Goal: Task Accomplishment & Management: Complete application form

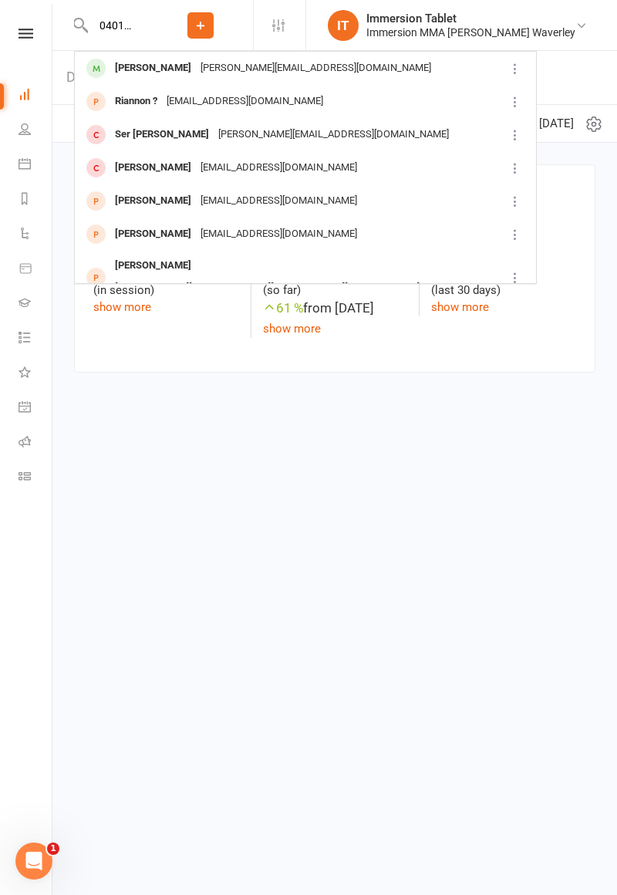
type input "04010891"
click at [258, 77] on div "[PERSON_NAME][EMAIL_ADDRESS][DOMAIN_NAME]" at bounding box center [316, 68] width 240 height 22
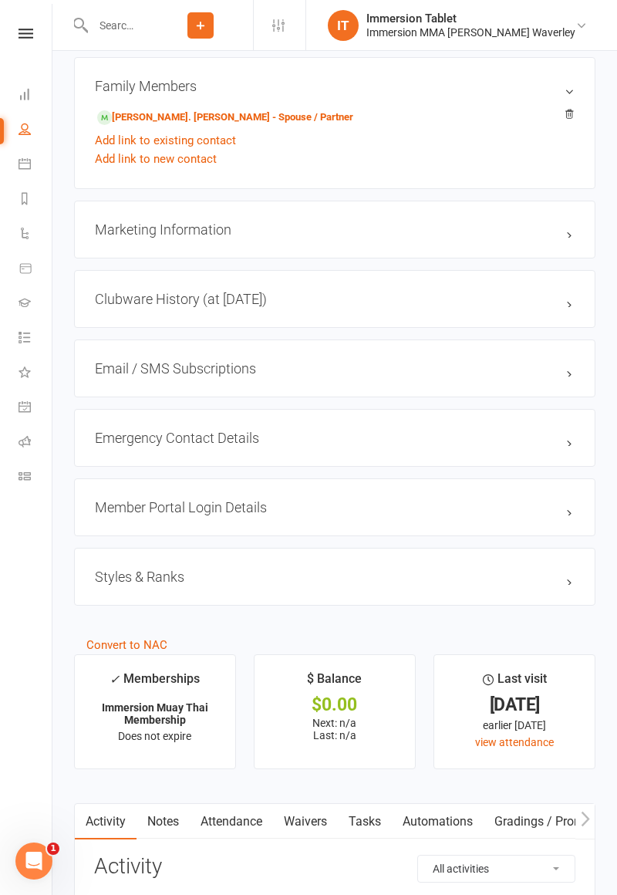
click at [321, 821] on link "Waivers" at bounding box center [305, 821] width 65 height 35
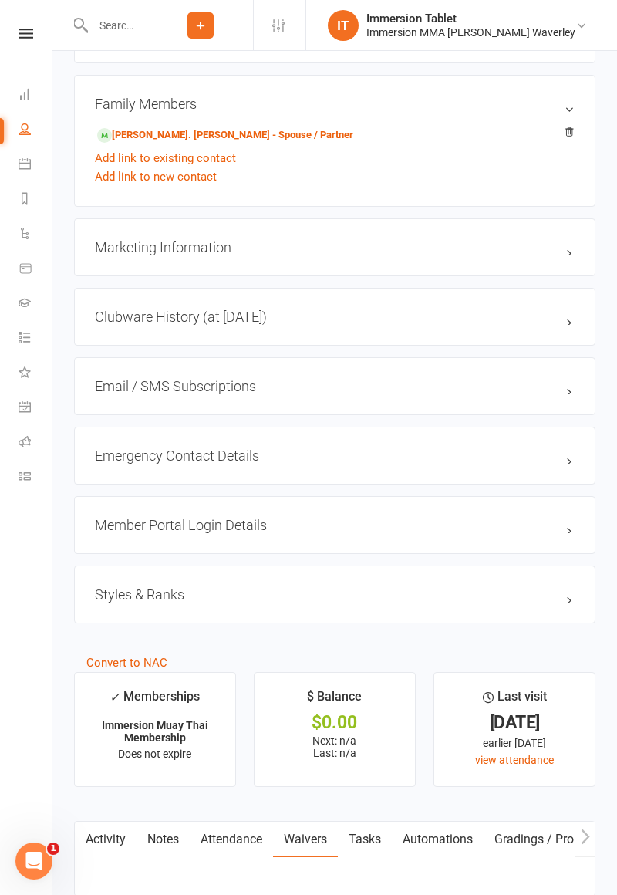
scroll to position [1096, 0]
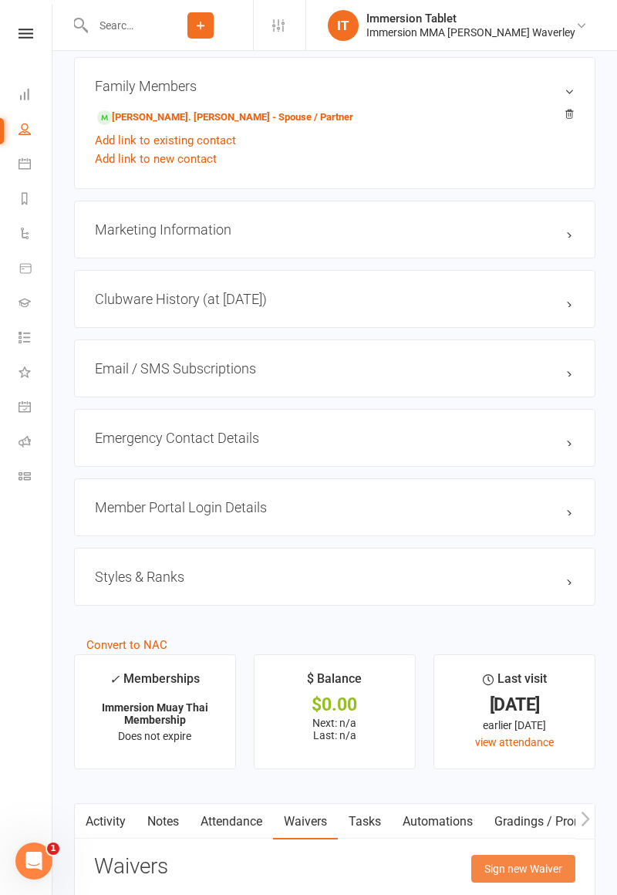
click at [531, 858] on button "Sign new Waiver" at bounding box center [523, 869] width 104 height 28
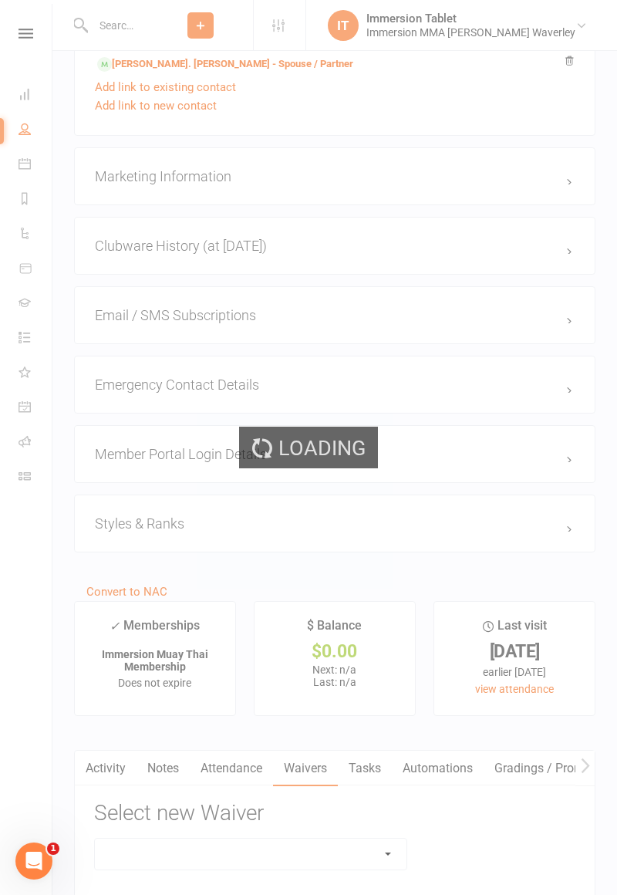
scroll to position [1308, 0]
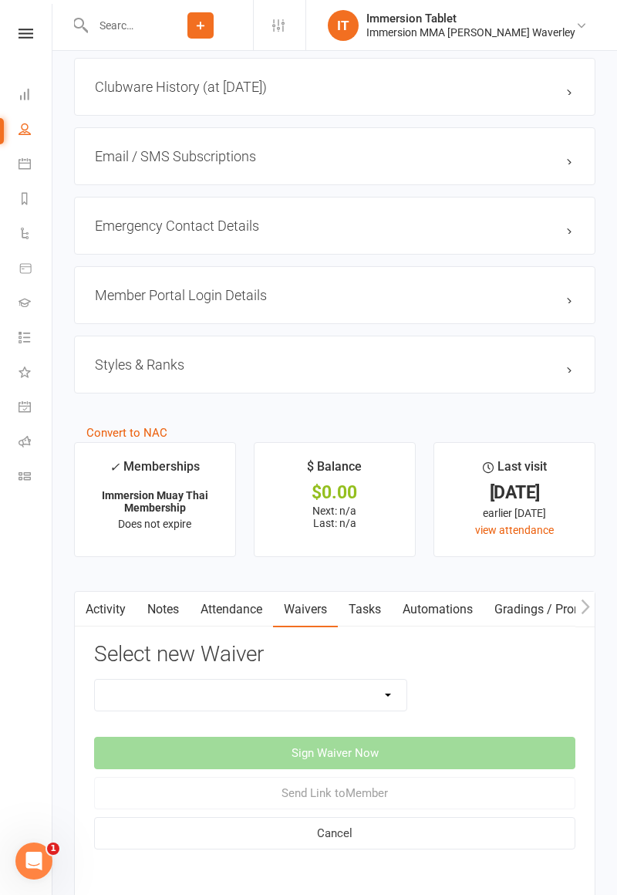
click at [255, 685] on select "Cancellation Form Immersion 10 Class Pass Form Immersion 10 Class Pass Form (Pa…" at bounding box center [251, 695] width 312 height 31
select select "10639"
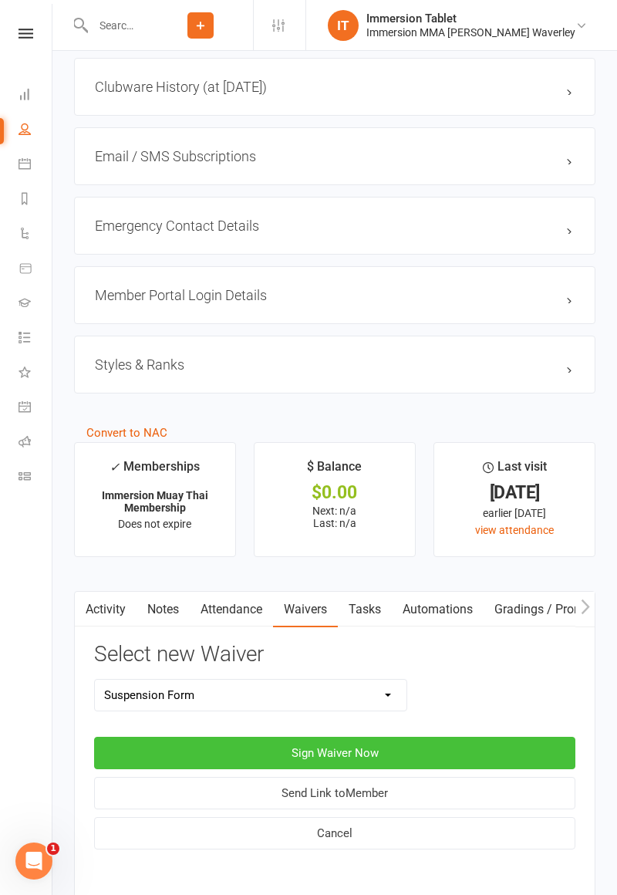
click at [370, 751] on button "Sign Waiver Now" at bounding box center [334, 753] width 481 height 32
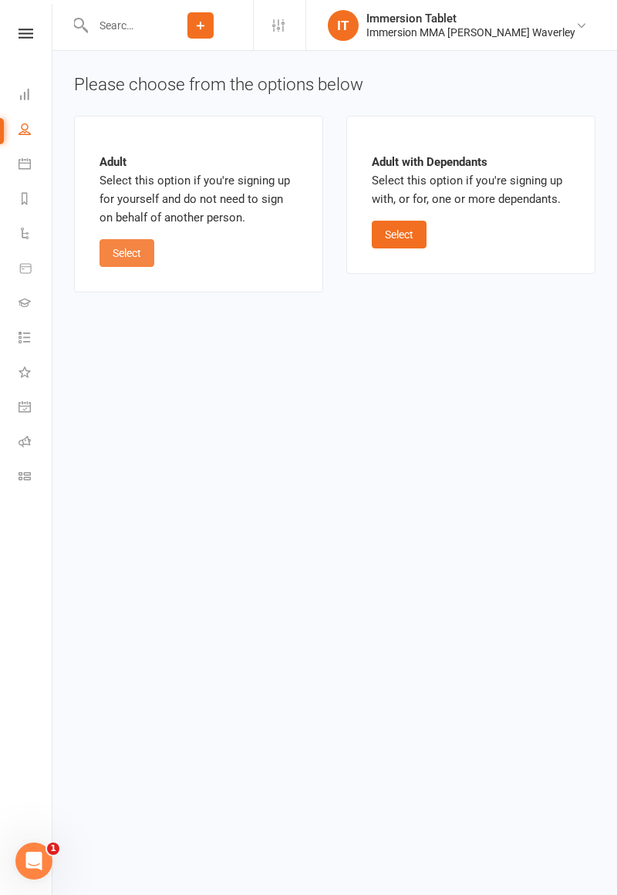
click at [113, 265] on button "Select" at bounding box center [127, 253] width 55 height 28
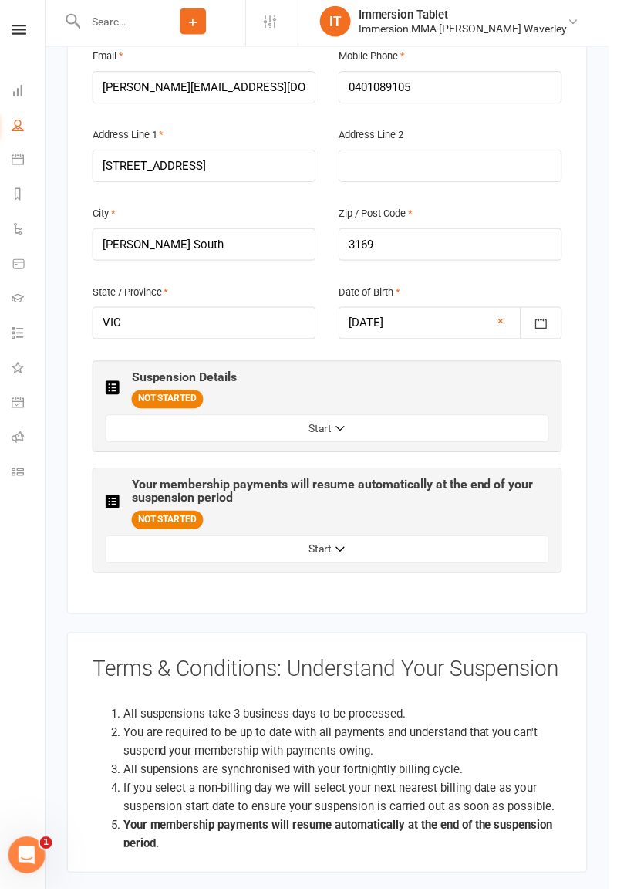
scroll to position [516, 0]
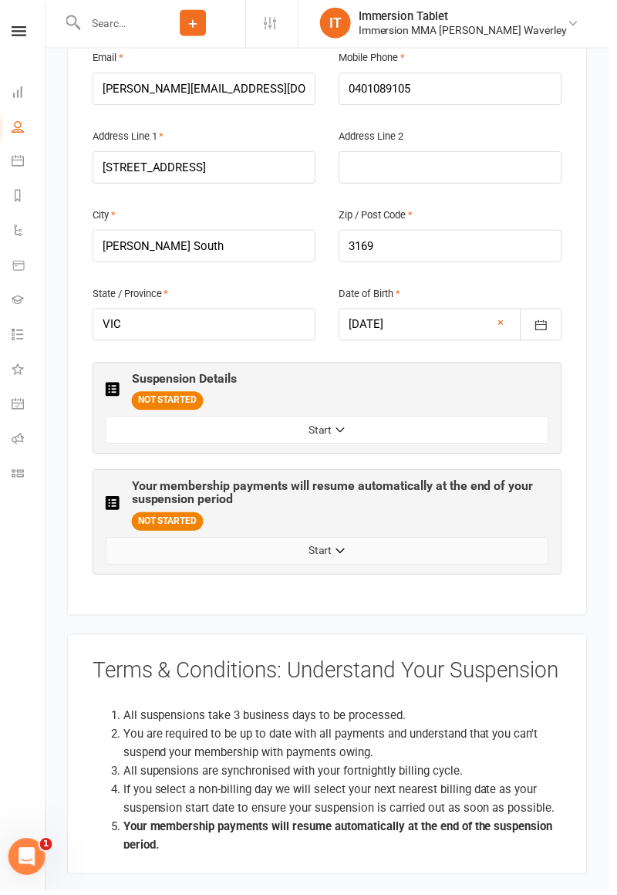
click at [427, 541] on button "Start" at bounding box center [335, 555] width 444 height 28
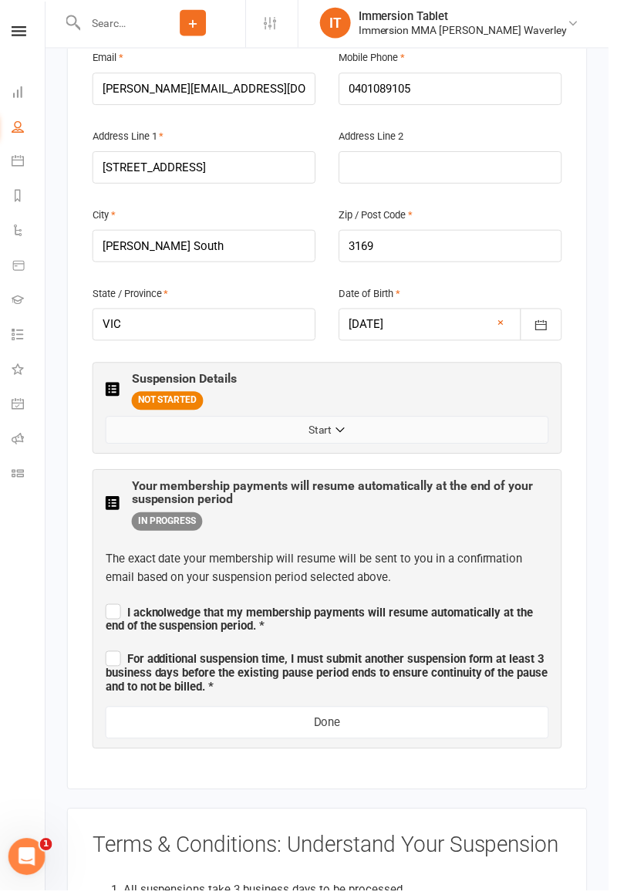
click at [424, 420] on button "Start" at bounding box center [335, 434] width 444 height 28
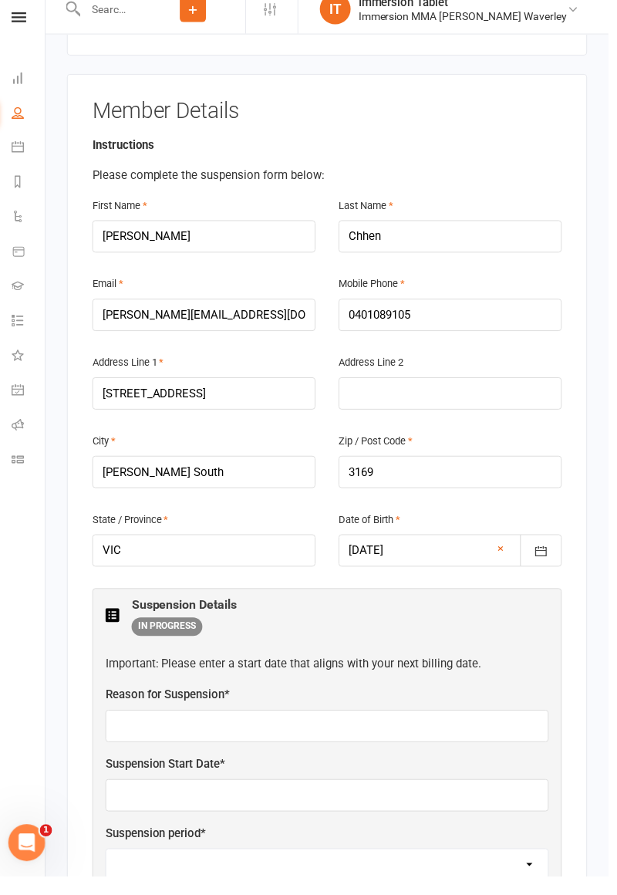
scroll to position [278, 0]
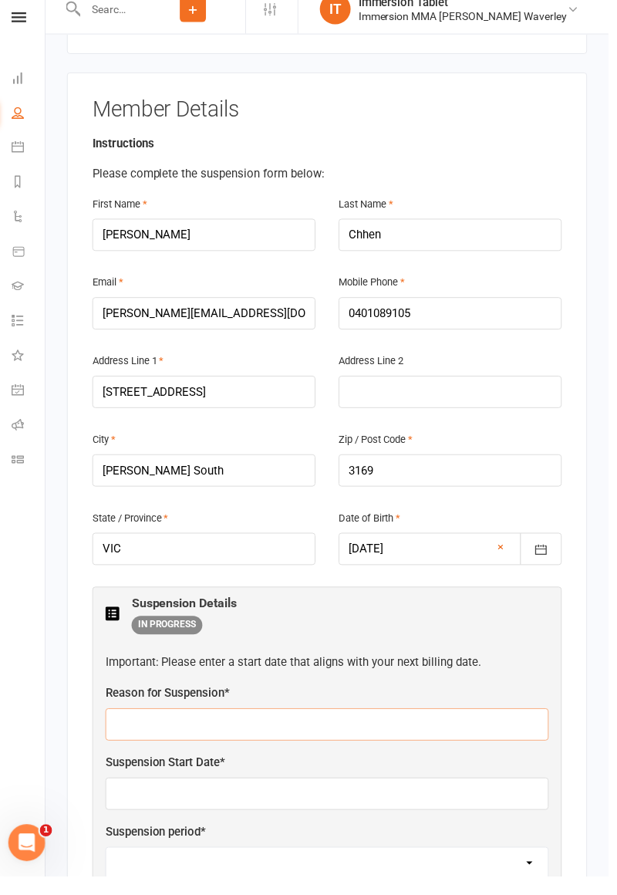
click at [461, 726] on input "text" at bounding box center [335, 742] width 444 height 32
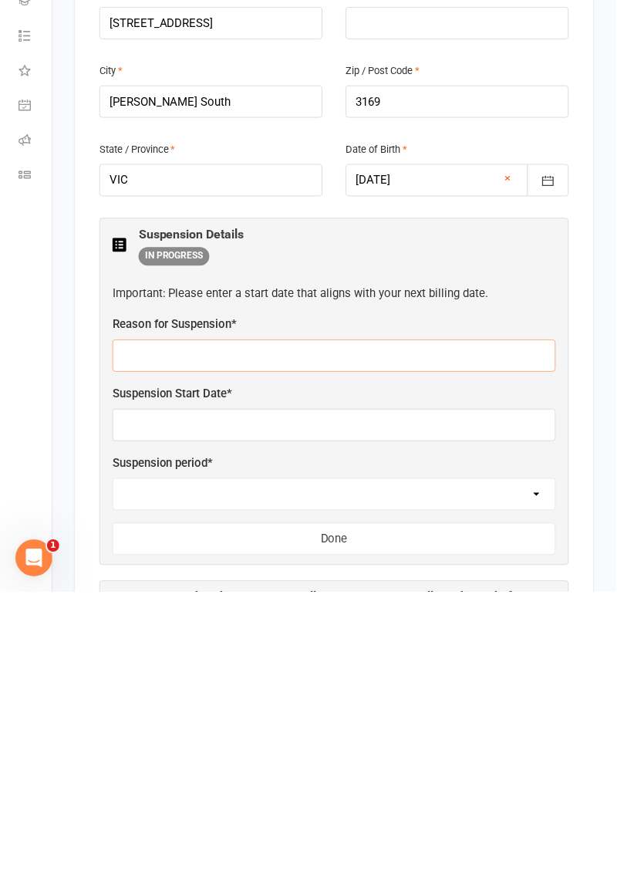
scroll to position [367, 0]
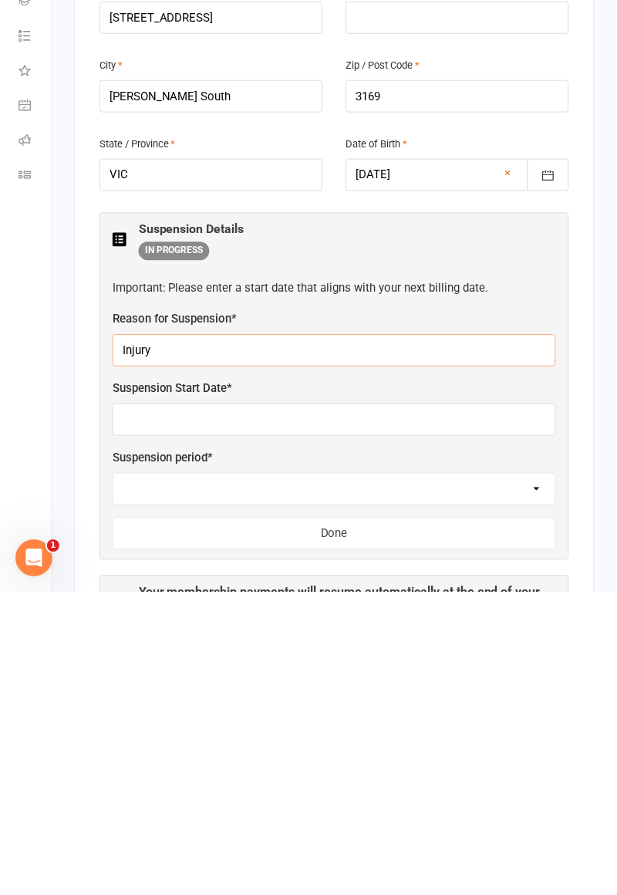
type input "Injury"
click at [386, 706] on input "text" at bounding box center [335, 722] width 444 height 32
click at [150, 706] on input "15/0925" at bounding box center [335, 722] width 444 height 32
click at [140, 706] on input "15/0925" at bounding box center [335, 722] width 444 height 32
click at [299, 776] on select "2 weeks 4 weeks" at bounding box center [334, 791] width 443 height 31
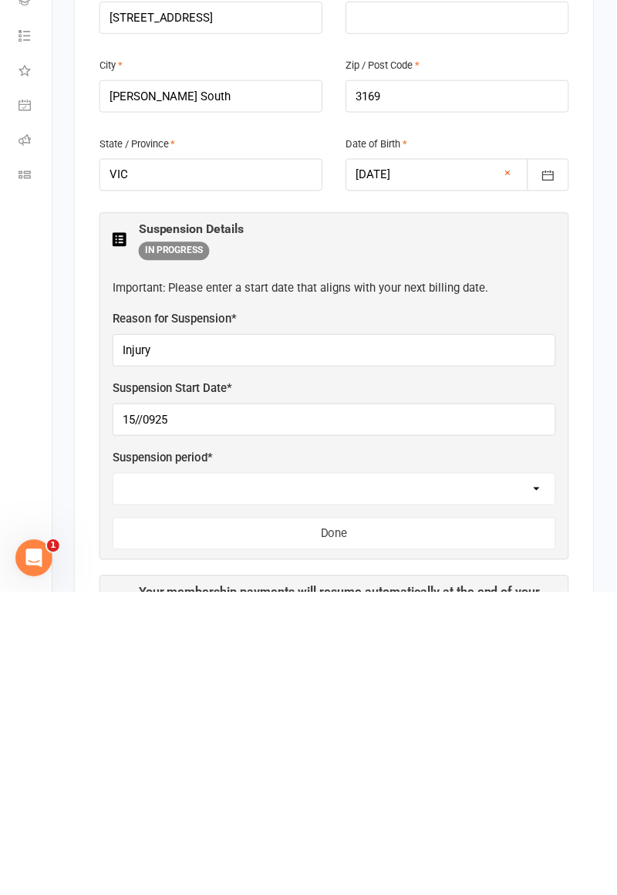
scroll to position [368, 0]
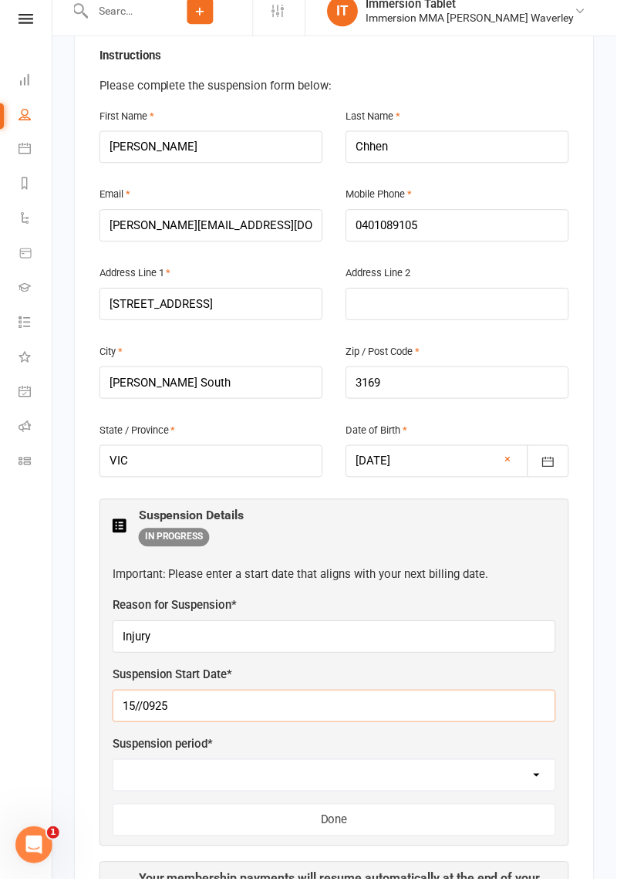
click at [230, 705] on input "15//0925" at bounding box center [335, 721] width 444 height 32
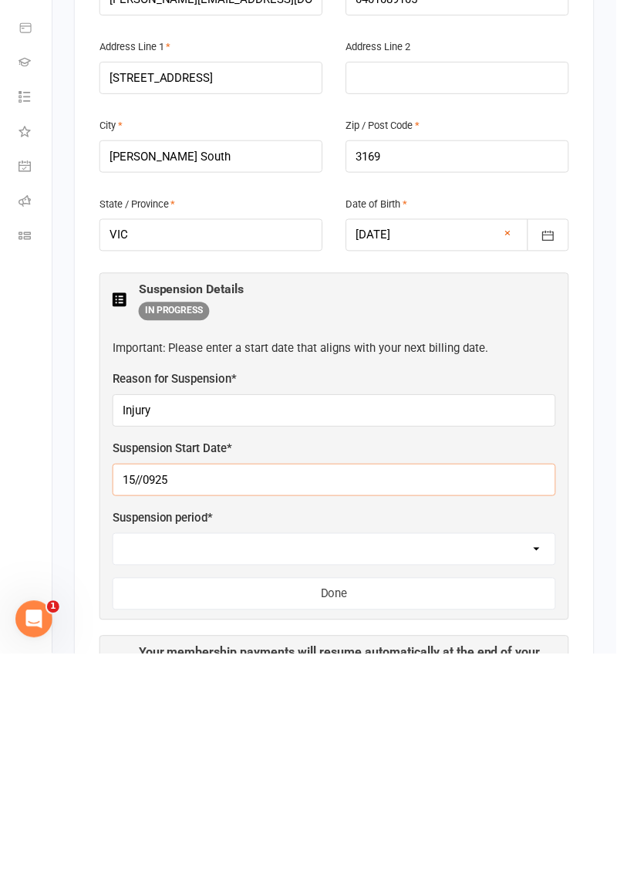
scroll to position [436, 0]
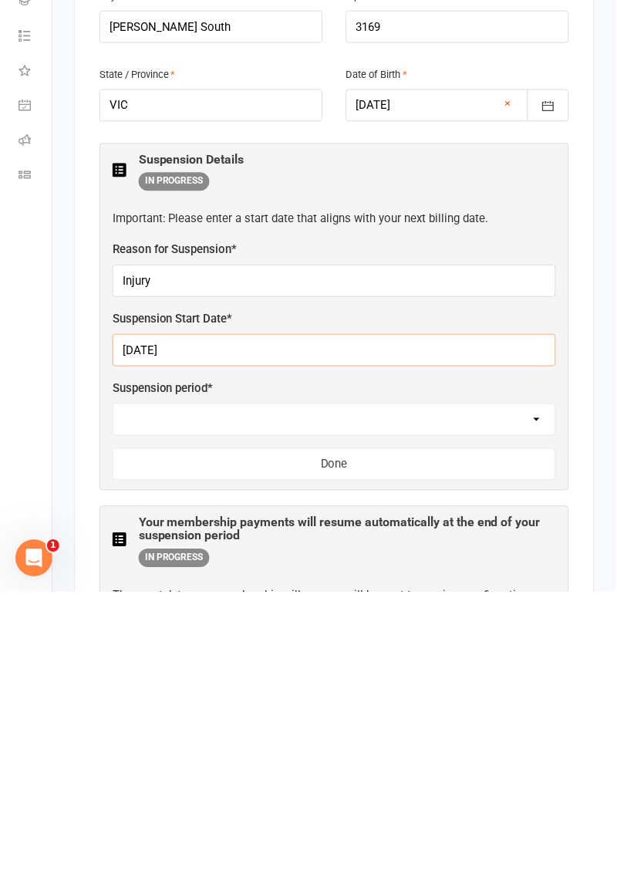
type input "[DATE]"
click at [508, 707] on select "2 weeks 4 weeks" at bounding box center [334, 722] width 443 height 31
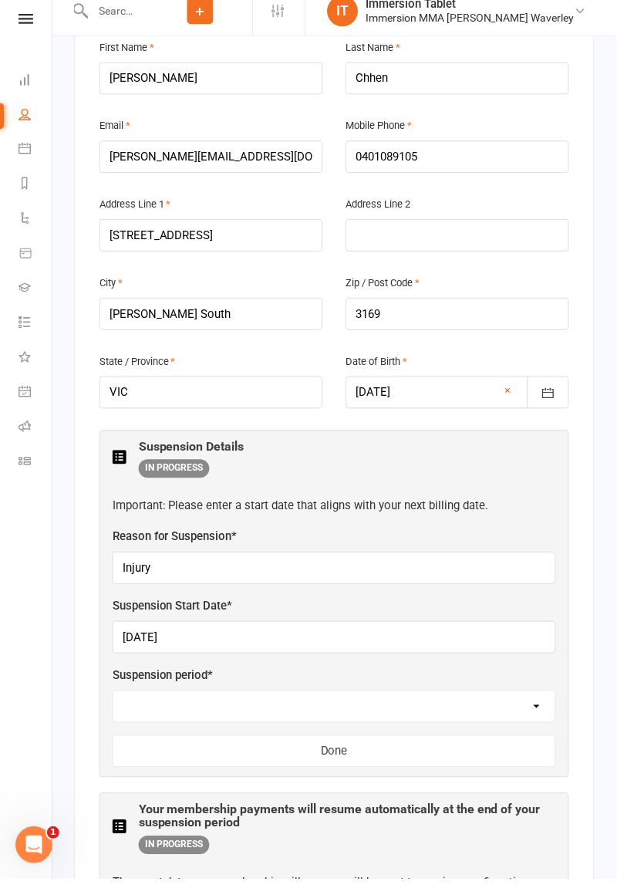
select select "4 weeks"
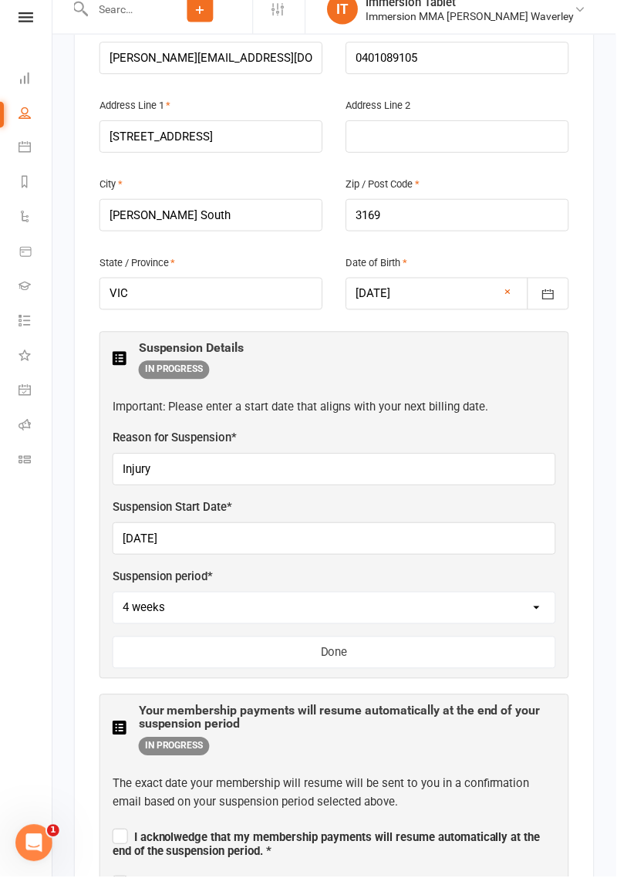
scroll to position [533, 0]
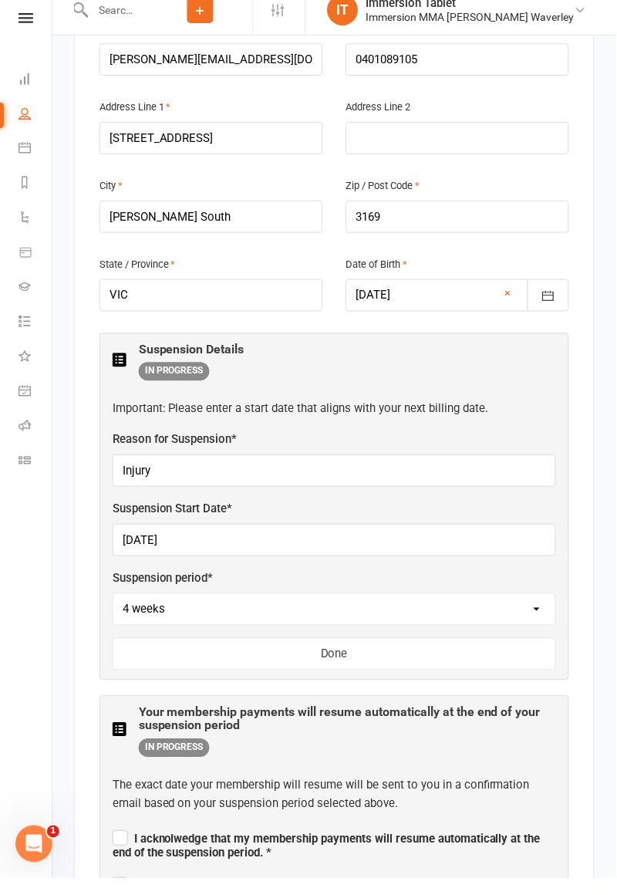
click at [113, 844] on span "I acknolwedge that my membership payments will resume automatically at the end …" at bounding box center [335, 860] width 444 height 32
click at [113, 842] on input "I acknolwedge that my membership payments will resume automatically at the end …" at bounding box center [335, 842] width 444 height 0
click at [113, 889] on input "For additional suspension time, I must submit another suspension form at least …" at bounding box center [335, 889] width 444 height 0
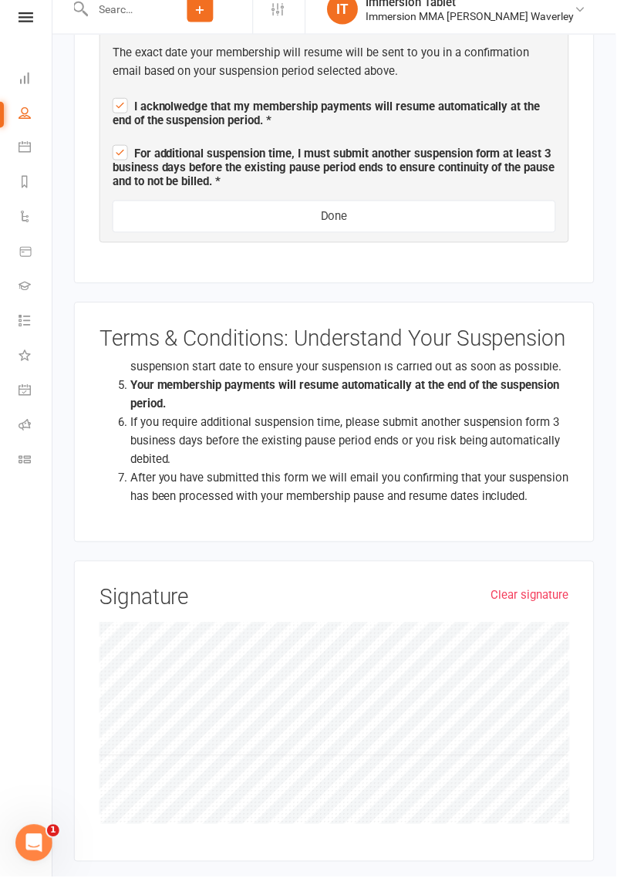
scroll to position [1268, 0]
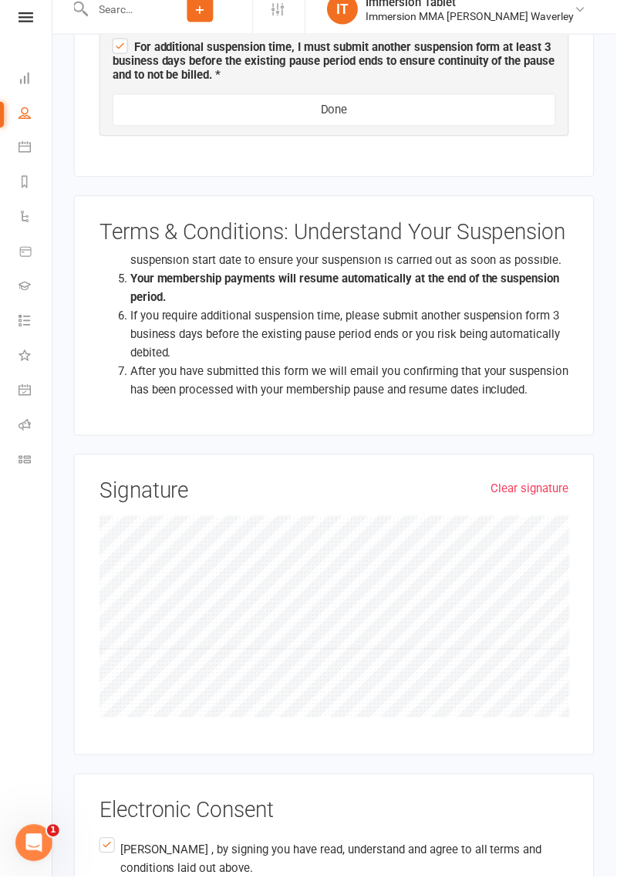
scroll to position [1401, 0]
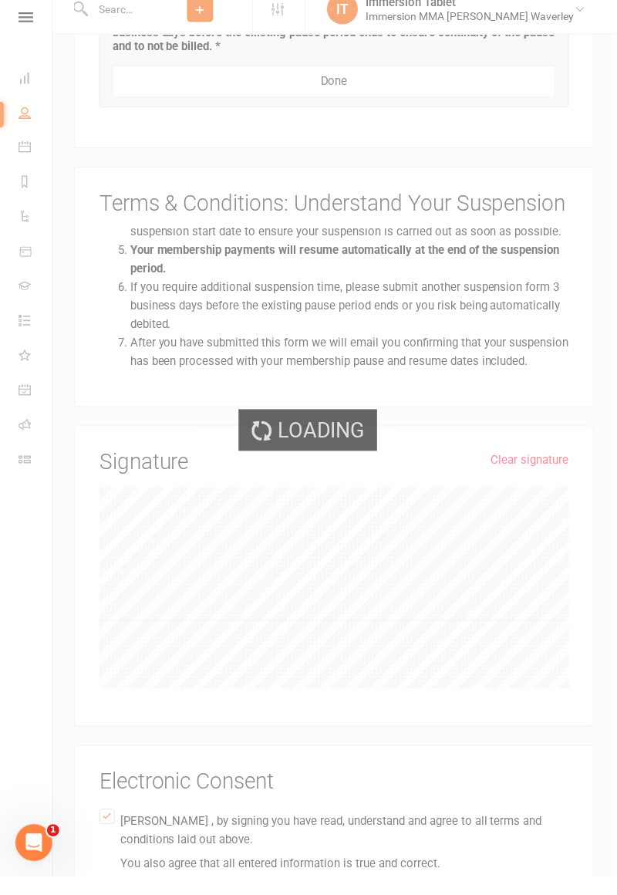
scroll to position [948, 0]
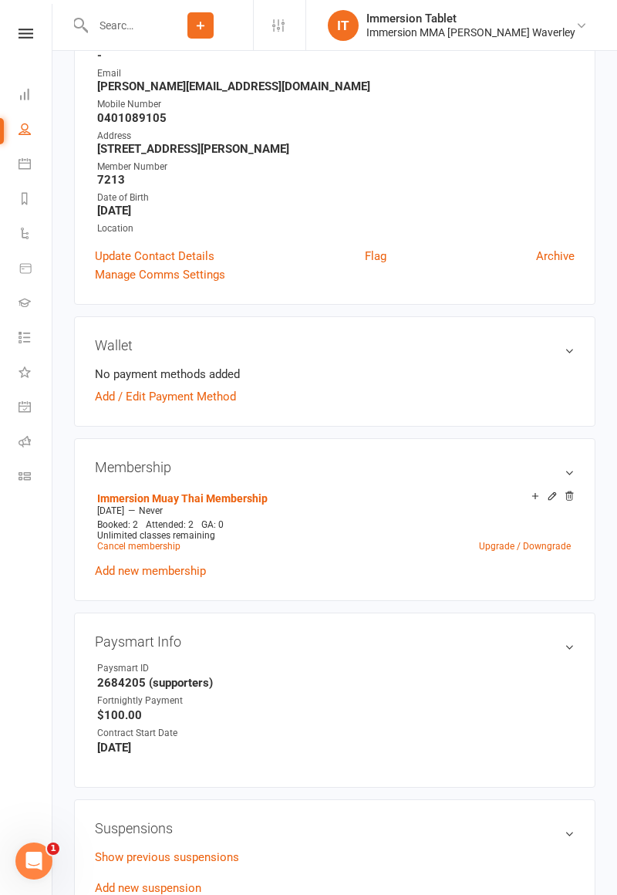
scroll to position [222, 0]
